Goal: Communication & Community: Ask a question

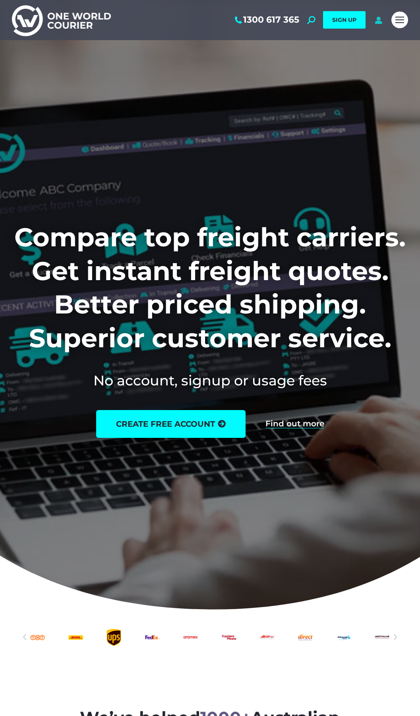
click at [379, 22] on icon at bounding box center [379, 20] width 10 height 8
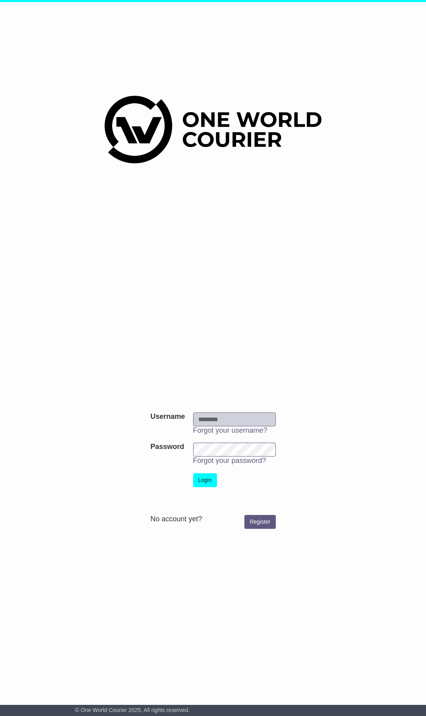
type input "**********"
click at [203, 481] on button "Login" at bounding box center [205, 480] width 24 height 14
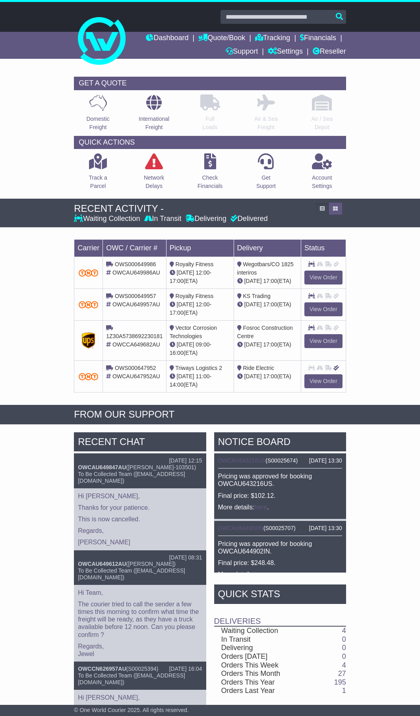
click at [255, 20] on input "text" at bounding box center [284, 17] width 126 height 14
paste input "******"
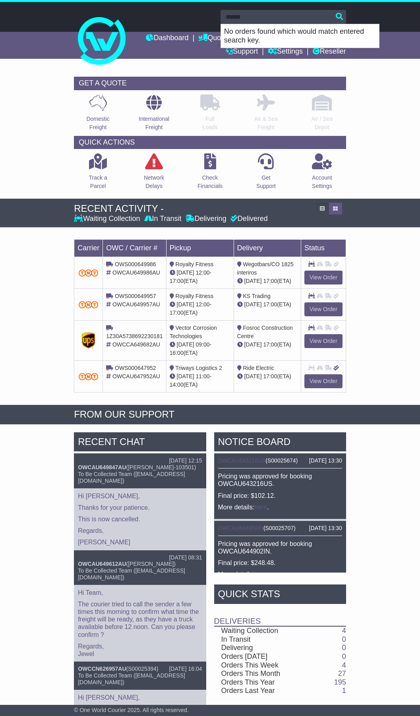
type input "******"
click at [26, 86] on div "GET A QUOTE Domestic Freight International Freight Full Loads Air & Sea Freight…" at bounding box center [210, 136] width 420 height 126
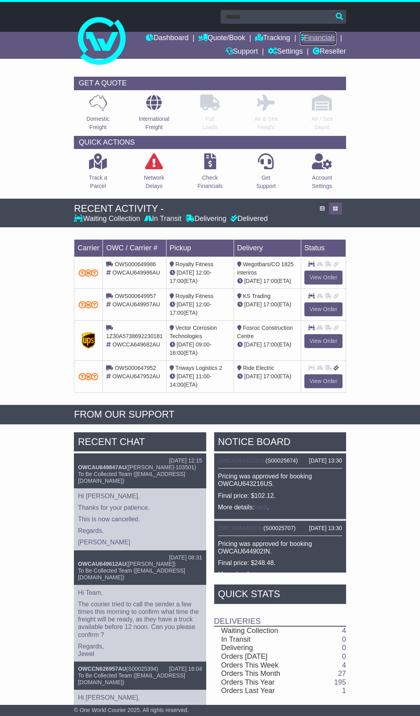
click at [329, 37] on link "Financials" at bounding box center [318, 39] width 36 height 14
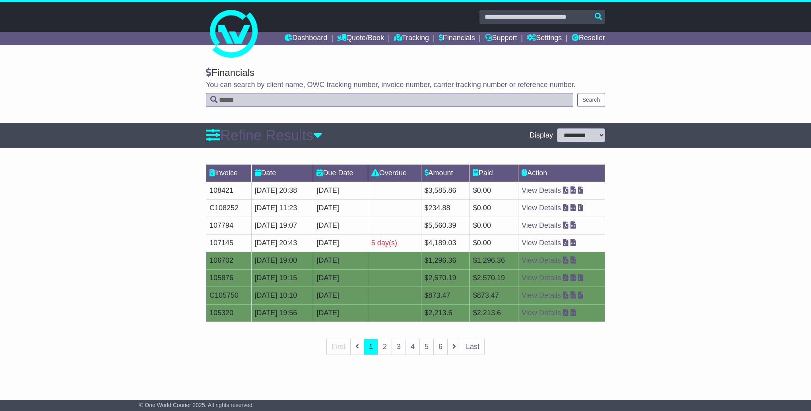
paste input "******"
click at [281, 105] on input "text" at bounding box center [389, 100] width 367 height 14
type input "******"
click at [426, 102] on button "Search" at bounding box center [591, 100] width 28 height 14
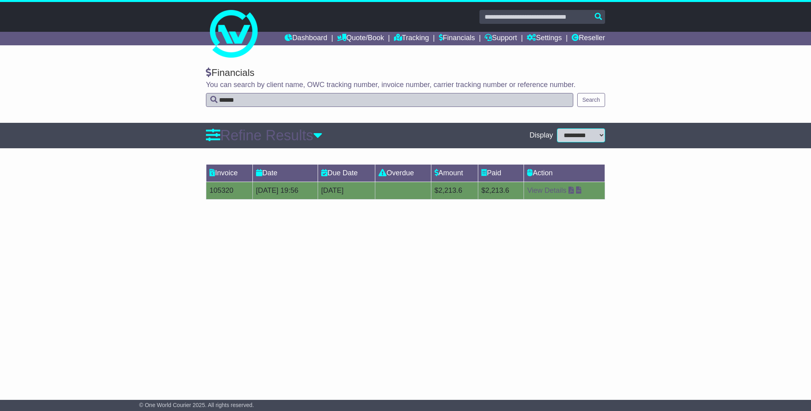
drag, startPoint x: 230, startPoint y: 191, endPoint x: 453, endPoint y: 196, distance: 222.6
click at [233, 190] on td "105320" at bounding box center [229, 190] width 46 height 17
click at [426, 191] on link "View Details" at bounding box center [546, 190] width 39 height 8
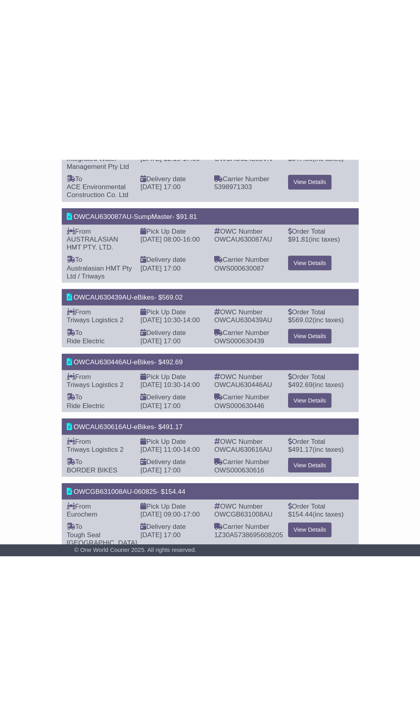
scroll to position [6, 0]
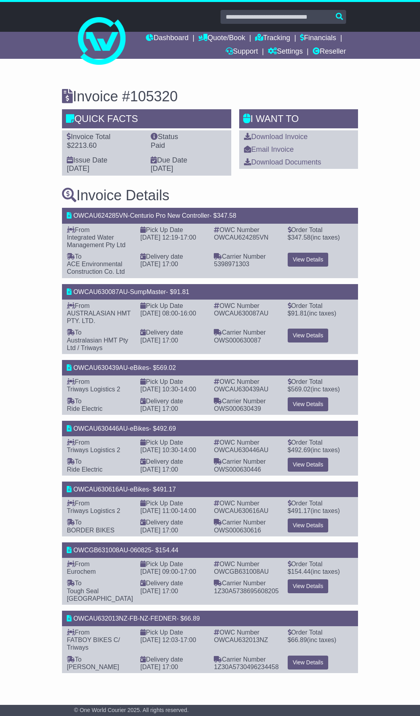
drag, startPoint x: 366, startPoint y: 375, endPoint x: 313, endPoint y: 378, distance: 53.0
click at [366, 376] on div "Invoice #105320 Quick Facts Invoice Total $2213.60 Status Paid Issue Date 14 Au…" at bounding box center [210, 378] width 420 height 610
click at [312, 406] on link "View Details" at bounding box center [308, 404] width 41 height 14
click at [299, 411] on link "View Details" at bounding box center [308, 465] width 41 height 14
click at [309, 411] on link "View Details" at bounding box center [308, 526] width 41 height 14
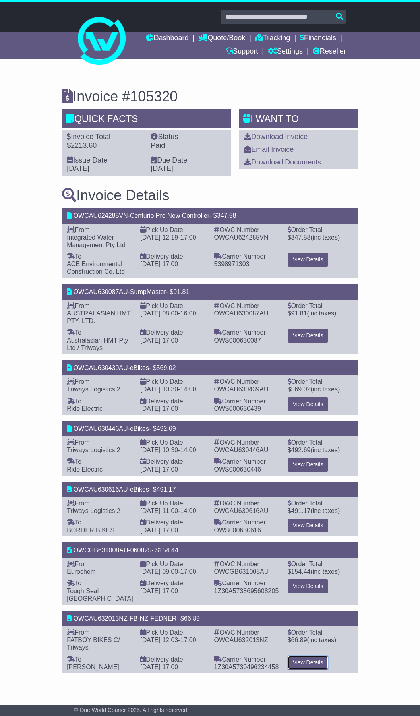
click at [302, 411] on link "View Details" at bounding box center [308, 663] width 41 height 14
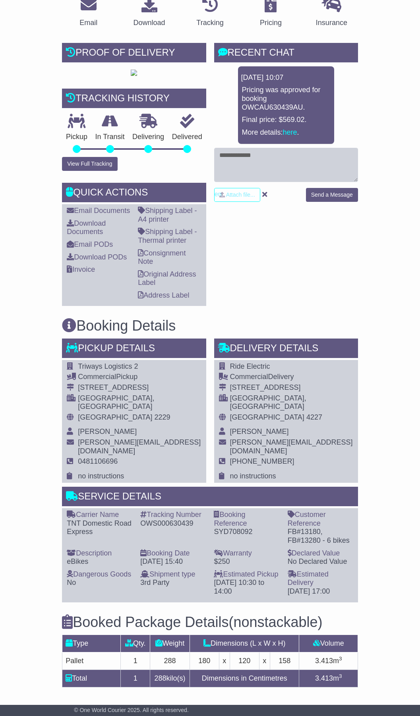
scroll to position [356, 0]
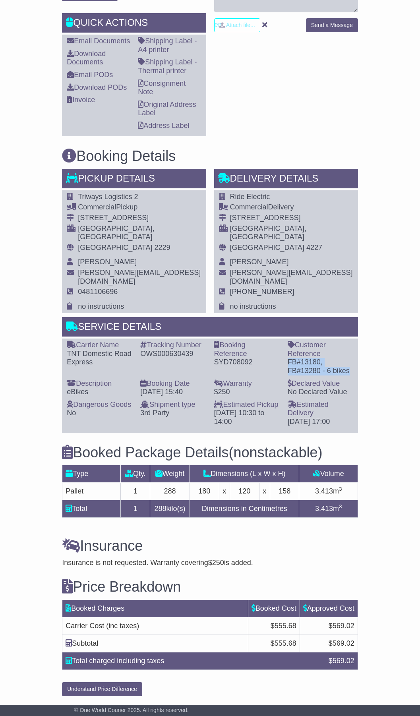
drag, startPoint x: 348, startPoint y: 363, endPoint x: 289, endPoint y: 351, distance: 60.7
click at [289, 358] on div "FB#13180, FB#13280 - 6 bikes" at bounding box center [321, 366] width 66 height 17
copy div "FB#13180, FB#13280 - 6 bikes"
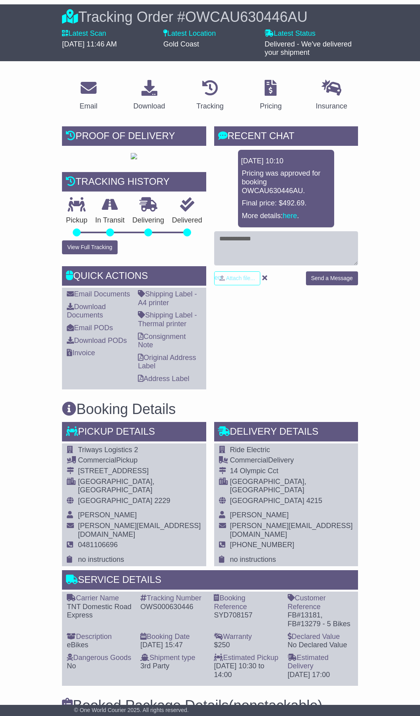
scroll to position [199, 0]
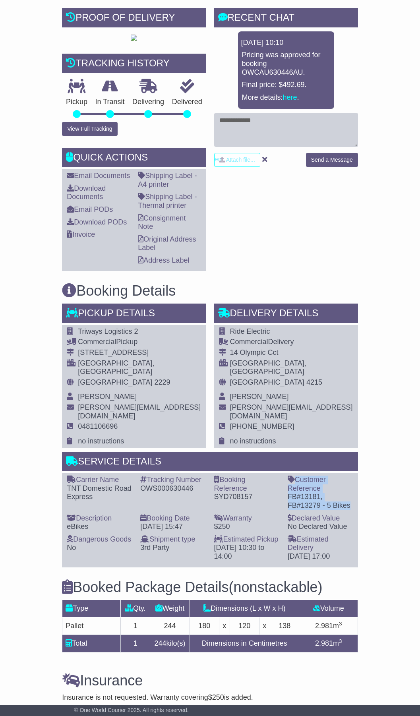
drag, startPoint x: 349, startPoint y: 521, endPoint x: 283, endPoint y: 511, distance: 66.7
click at [283, 511] on div "Carrier Name - TNT Domestic Road Express Description - eBikes Tracking Number -…" at bounding box center [210, 520] width 294 height 89
click at [305, 510] on div "FB#13181, FB#13279 - 5 Bikes" at bounding box center [321, 501] width 66 height 17
drag, startPoint x: 290, startPoint y: 512, endPoint x: 349, endPoint y: 524, distance: 59.5
click at [349, 510] on div "FB#13181, FB#13279 - 5 Bikes" at bounding box center [321, 501] width 66 height 17
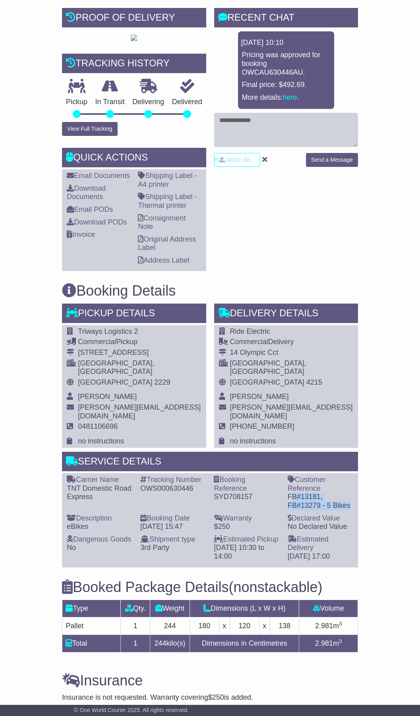
click at [349, 510] on div "FB#13181, FB#13279 - 5 Bikes" at bounding box center [321, 501] width 66 height 17
drag, startPoint x: 350, startPoint y: 521, endPoint x: 288, endPoint y: 513, distance: 62.5
click at [288, 510] on div "FB#13181, FB#13279 - 5 Bikes" at bounding box center [321, 501] width 66 height 17
copy div "FB#13181, FB#13279 - 5 Bikes"
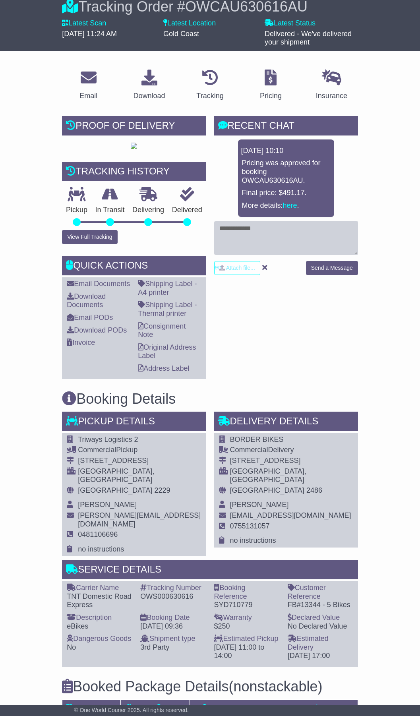
scroll to position [199, 0]
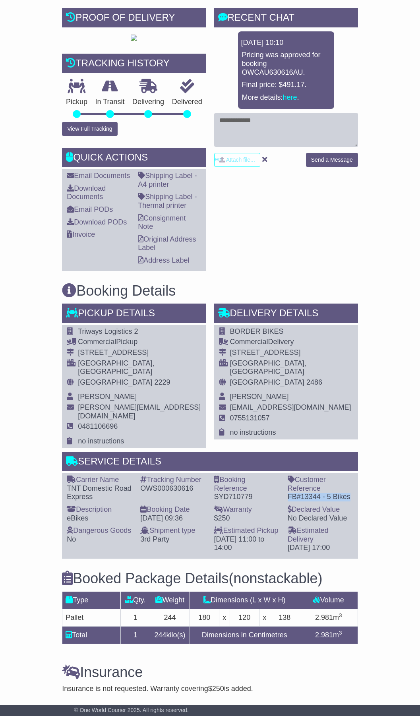
drag, startPoint x: 351, startPoint y: 512, endPoint x: 285, endPoint y: 511, distance: 65.6
click at [285, 502] on div "Customer Reference - FB#13344 - 5 Bikes" at bounding box center [321, 489] width 74 height 26
copy div "FB#13344 - 5 Bikes"
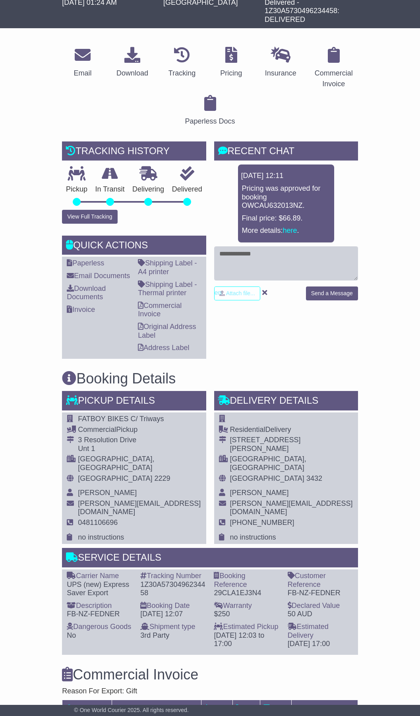
scroll to position [199, 0]
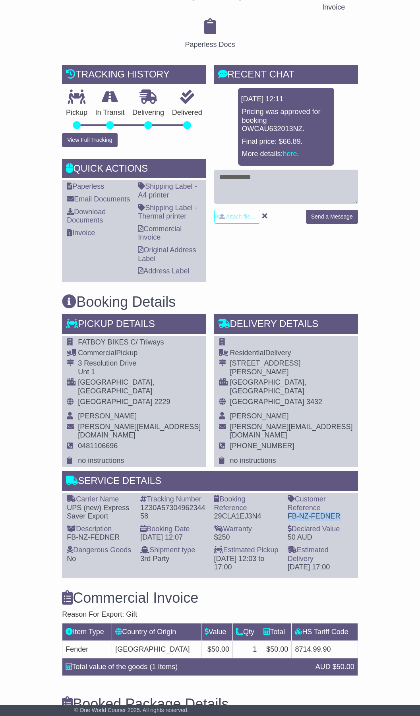
drag, startPoint x: 341, startPoint y: 498, endPoint x: 285, endPoint y: 504, distance: 56.3
click at [285, 504] on div "Customer Reference - FB-NZ-FEDNER" at bounding box center [321, 508] width 74 height 26
copy div "FB-NZ-FEDNER"
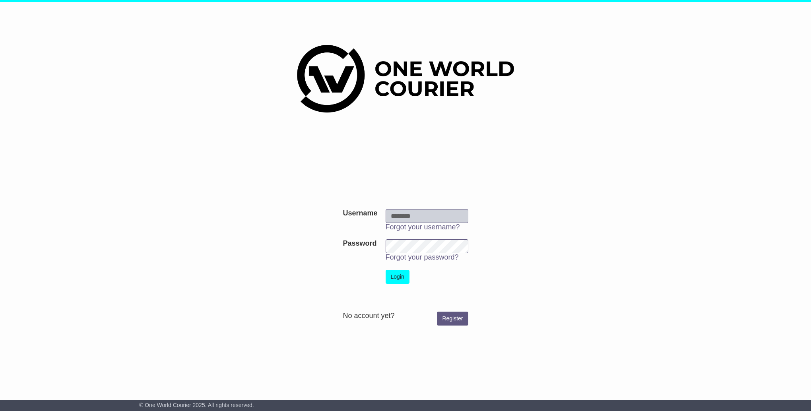
type input "**********"
click at [402, 277] on button "Login" at bounding box center [397, 277] width 24 height 14
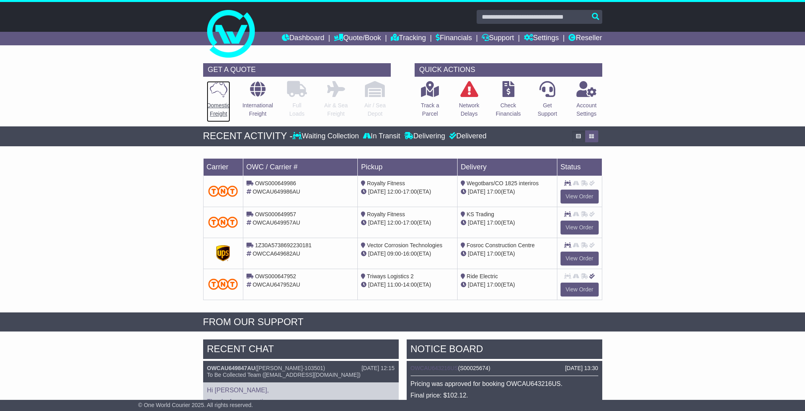
click at [219, 112] on p "Domestic Freight" at bounding box center [218, 109] width 23 height 17
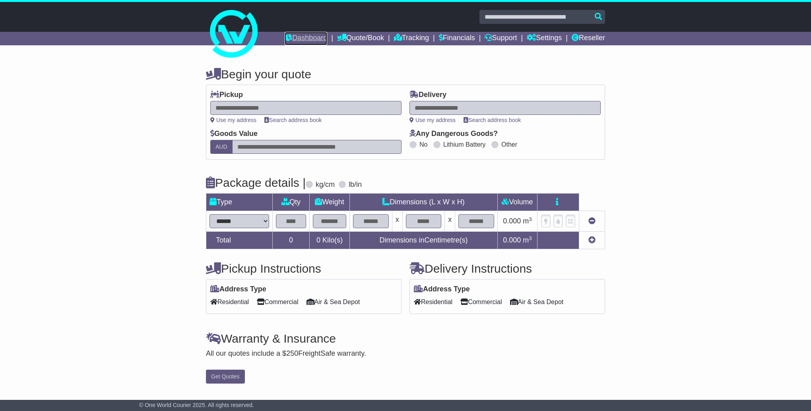
click at [307, 36] on link "Dashboard" at bounding box center [306, 39] width 43 height 14
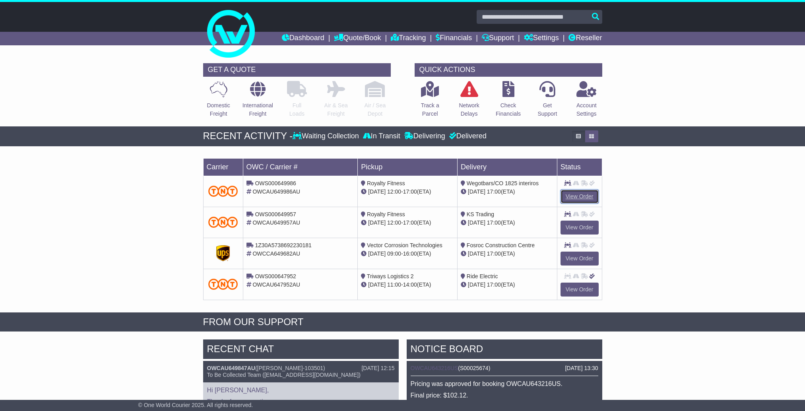
click at [574, 193] on link "View Order" at bounding box center [579, 197] width 38 height 14
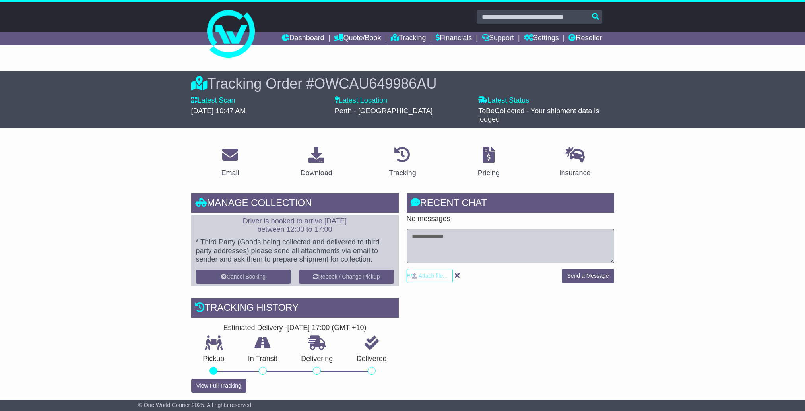
click at [459, 251] on textarea at bounding box center [510, 246] width 207 height 34
click at [569, 236] on textarea "**********" at bounding box center [510, 246] width 207 height 34
click at [549, 248] on textarea "**********" at bounding box center [510, 246] width 207 height 34
type textarea "**********"
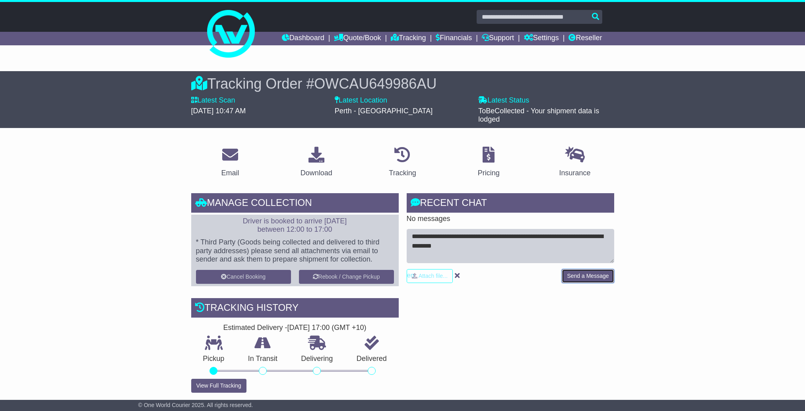
click at [588, 275] on button "Send a Message" at bounding box center [588, 276] width 52 height 14
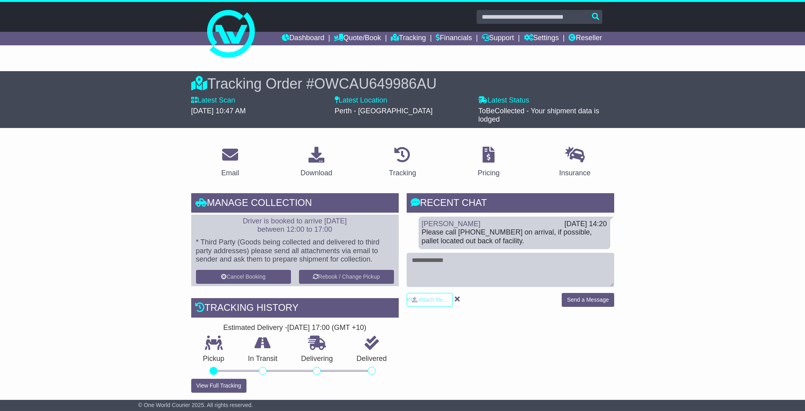
drag, startPoint x: 725, startPoint y: 272, endPoint x: 715, endPoint y: 266, distance: 12.1
click at [224, 34] on div "Dashboard Quote/Book Domestic International Saved Quotes Drafts Domestic Quote …" at bounding box center [402, 39] width 407 height 14
click at [293, 37] on link "Dashboard" at bounding box center [303, 39] width 43 height 14
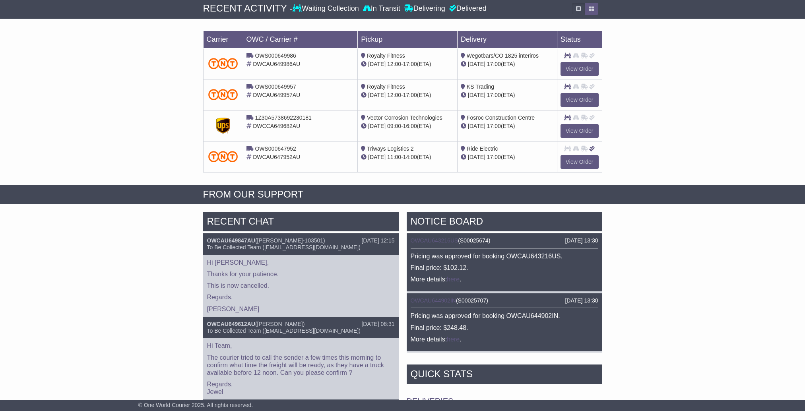
scroll to position [199, 0]
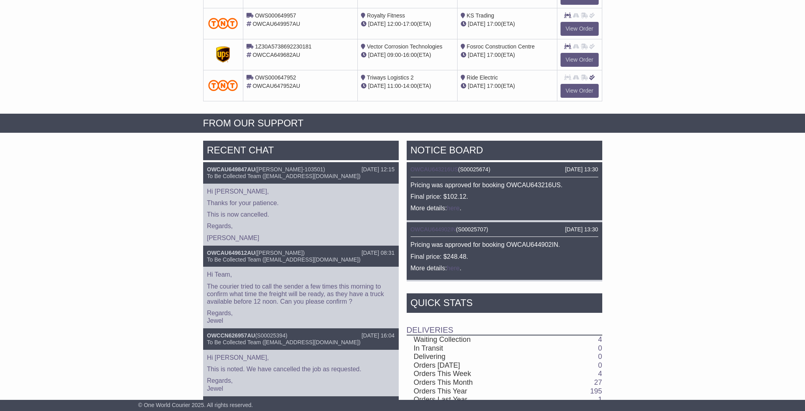
click at [63, 228] on div "RECENT CHAT 23 Sep 2025 12:15 OWCAU649847AU ( Fadi Ziad-103501 ) To Be Collecte…" at bounding box center [402, 308] width 805 height 343
